Goal: Task Accomplishment & Management: Use online tool/utility

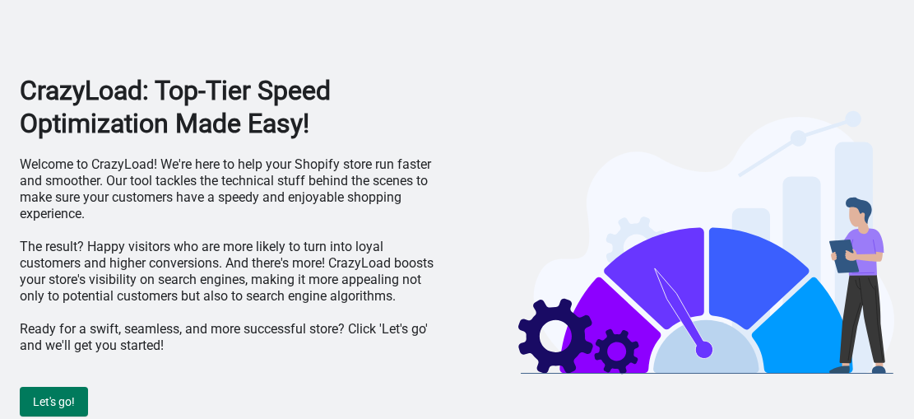
scroll to position [12, 0]
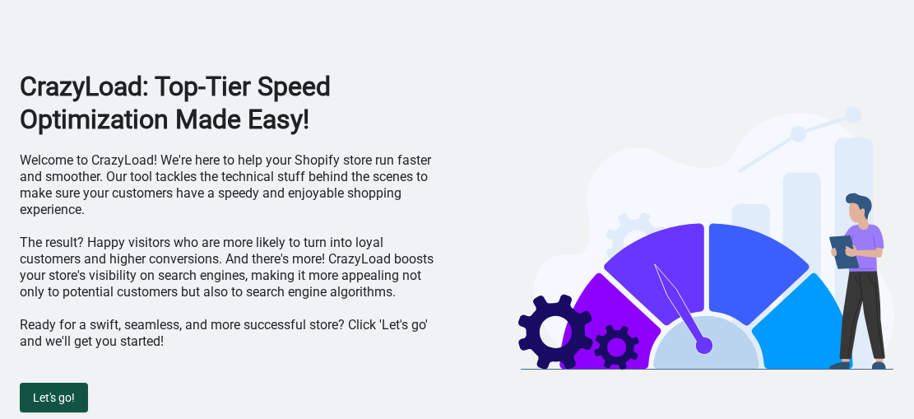
click at [72, 405] on button "Let's go!" at bounding box center [54, 398] width 68 height 30
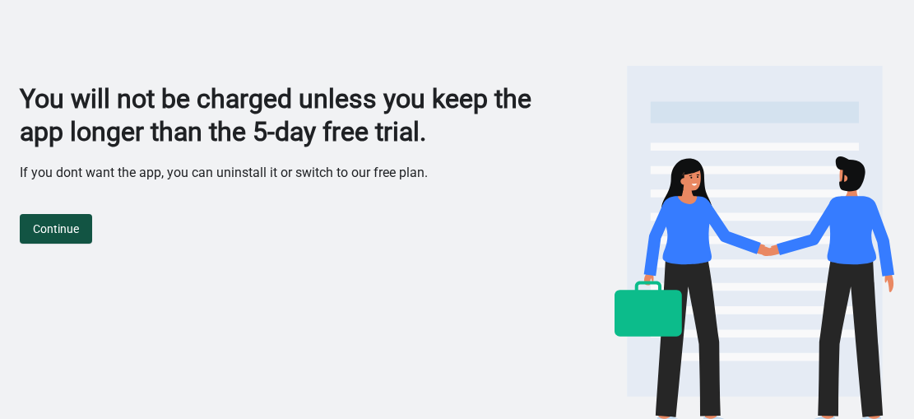
click at [82, 221] on button "Continue" at bounding box center [56, 229] width 72 height 30
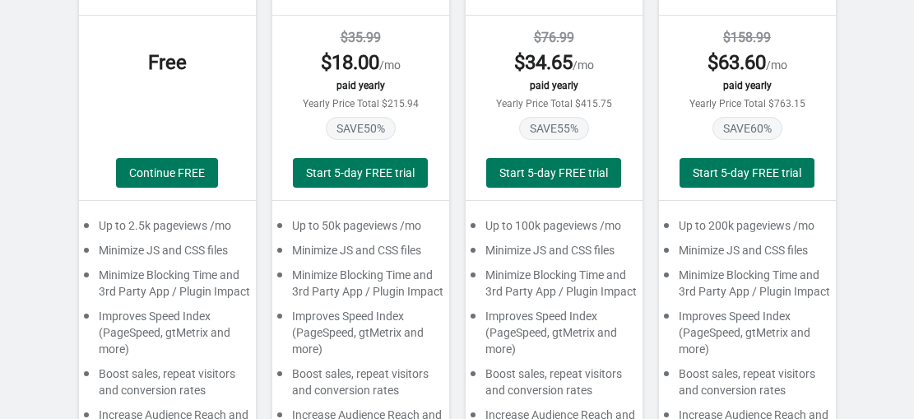
scroll to position [197, 0]
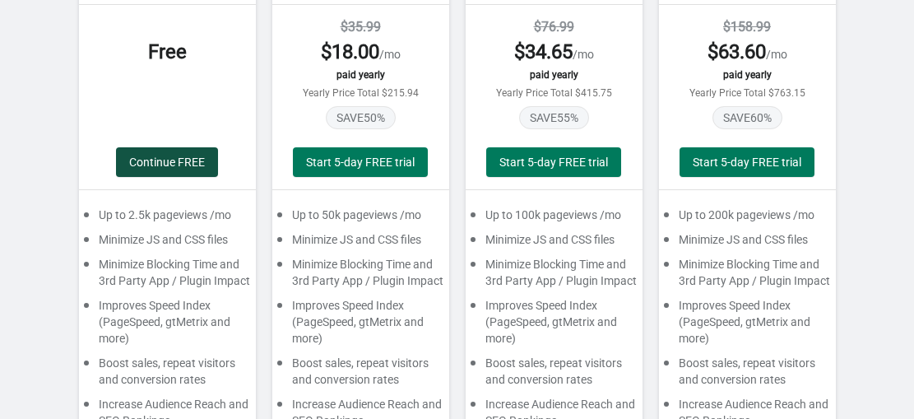
click at [179, 170] on button "Continue FREE" at bounding box center [167, 162] width 102 height 30
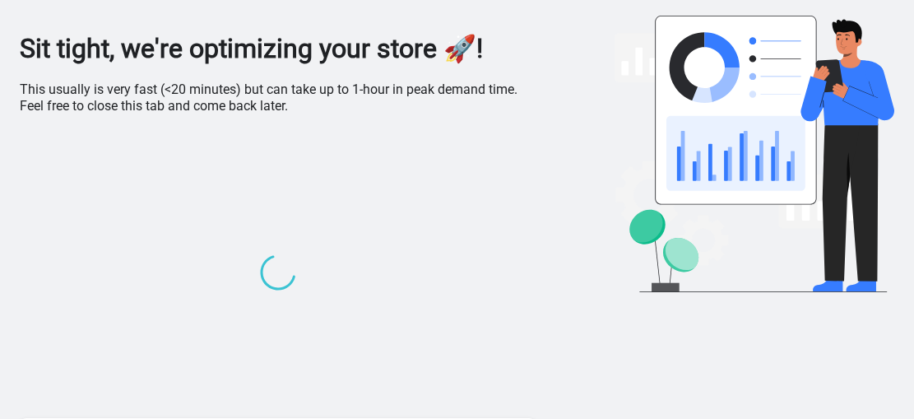
scroll to position [0, 0]
